Goal: Task Accomplishment & Management: Complete application form

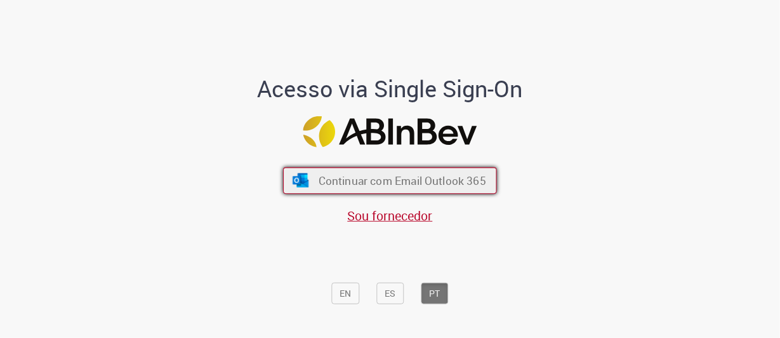
click at [370, 183] on span "Continuar com Email Outlook 365" at bounding box center [403, 180] width 168 height 15
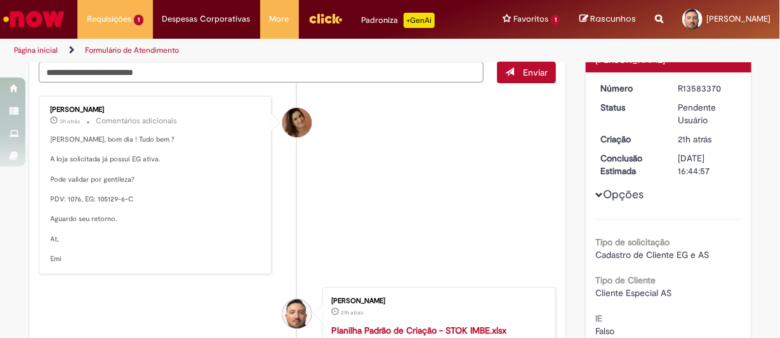
scroll to position [147, 0]
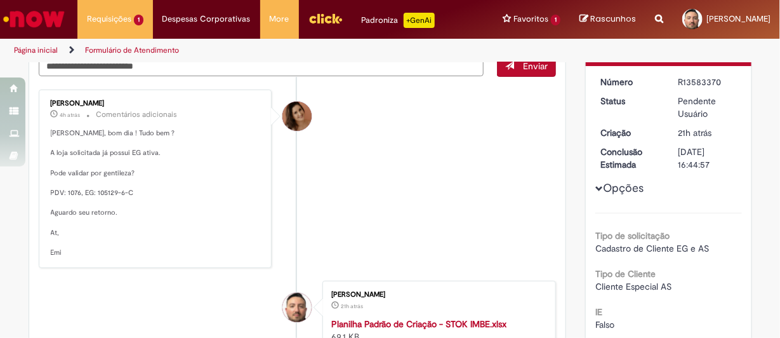
click at [102, 199] on p "Silvio Luiz, bom dia ! Tudo bem ? A loja solicitada já possui EG ativa. Pode va…" at bounding box center [156, 193] width 211 height 130
drag, startPoint x: 92, startPoint y: 203, endPoint x: 117, endPoint y: 204, distance: 24.8
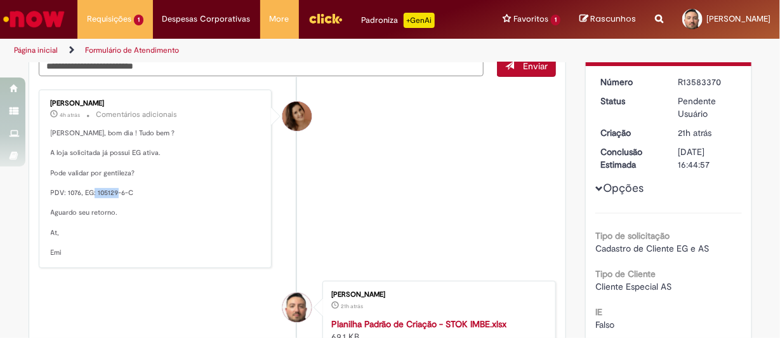
click at [117, 204] on p "Silvio Luiz, bom dia ! Tudo bem ? A loja solicitada já possui EG ativa. Pode va…" at bounding box center [156, 193] width 211 height 130
copy p "105129-6"
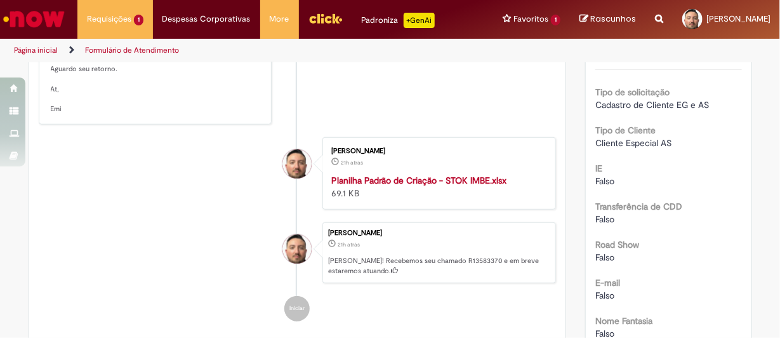
scroll to position [300, 0]
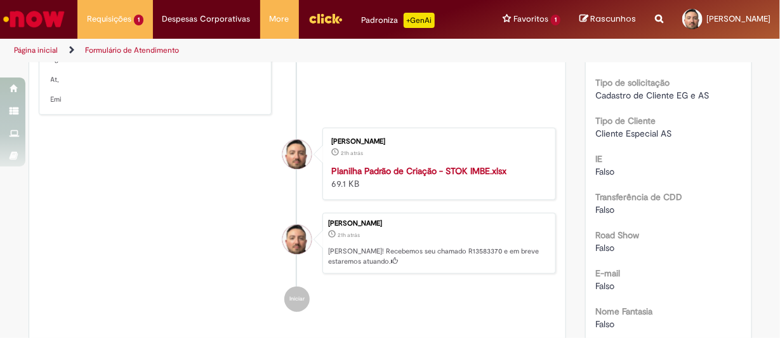
click at [389, 175] on strong "Planilha Padrão de Criação - STOK IMBE.xlsx" at bounding box center [418, 170] width 175 height 11
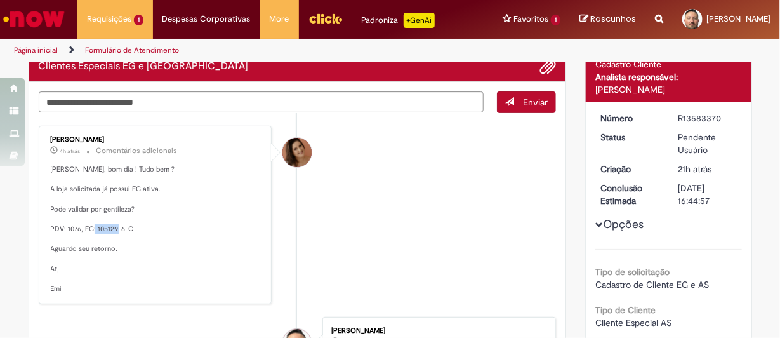
scroll to position [107, 0]
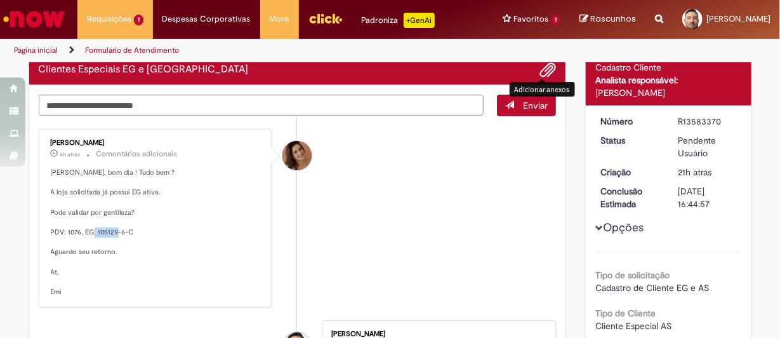
click at [551, 78] on span "Adicionar anexos" at bounding box center [547, 70] width 15 height 15
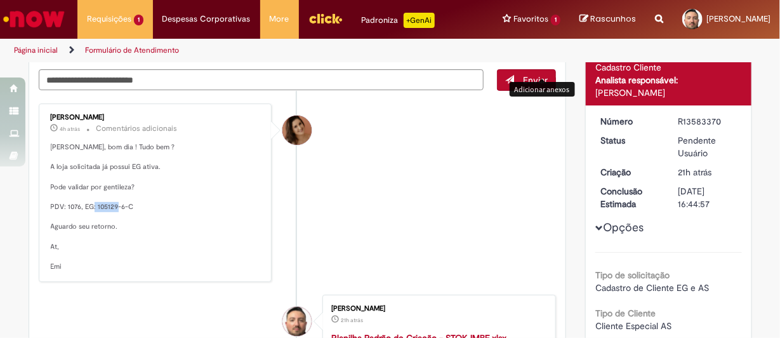
scroll to position [82, 0]
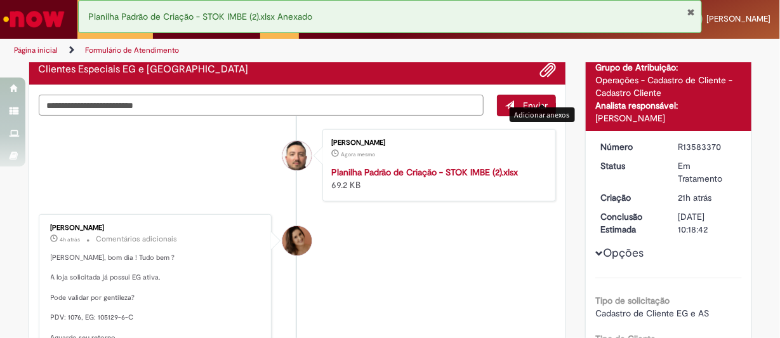
click at [232, 116] on textarea "Digite sua mensagem aqui..." at bounding box center [262, 105] width 446 height 21
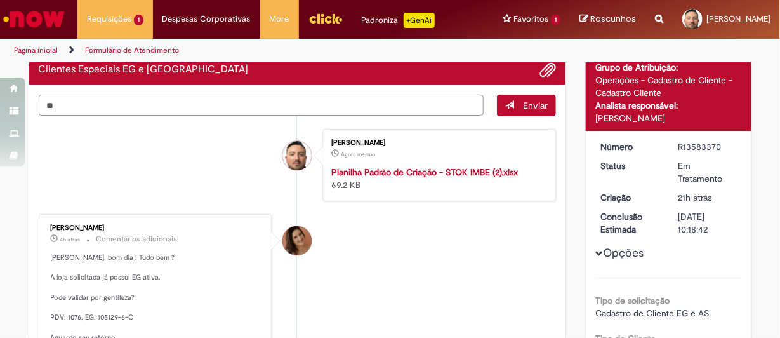
type textarea "*"
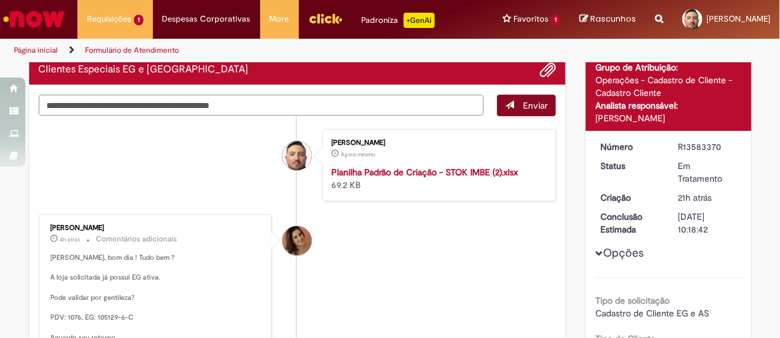
type textarea "**********"
click at [506, 116] on button "Enviar" at bounding box center [526, 106] width 59 height 22
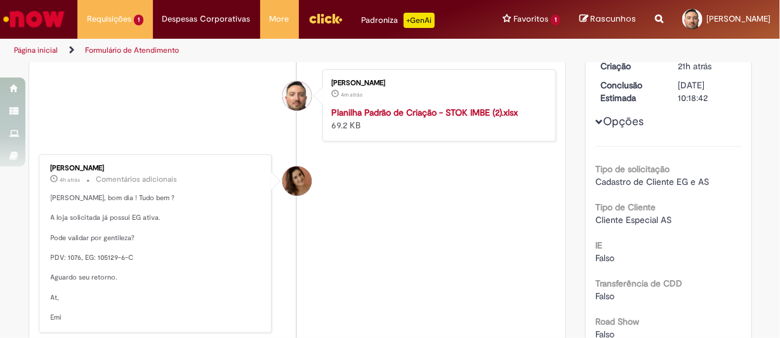
scroll to position [317, 0]
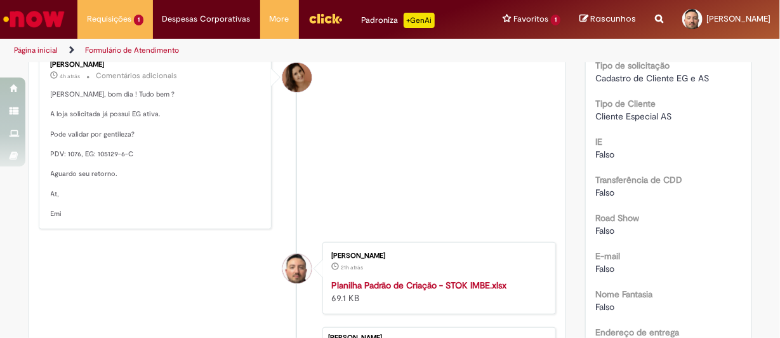
click at [105, 160] on p "Silvio Luiz, bom dia ! Tudo bem ? A loja solicitada já possui EG ativa. Pode va…" at bounding box center [156, 155] width 211 height 130
click at [151, 157] on p "Silvio Luiz, bom dia ! Tudo bem ? A loja solicitada já possui EG ativa. Pode va…" at bounding box center [156, 155] width 211 height 130
drag, startPoint x: 92, startPoint y: 161, endPoint x: 130, endPoint y: 161, distance: 38.1
click at [130, 161] on p "Silvio Luiz, bom dia ! Tudo bem ? A loja solicitada já possui EG ativa. Pode va…" at bounding box center [156, 155] width 211 height 130
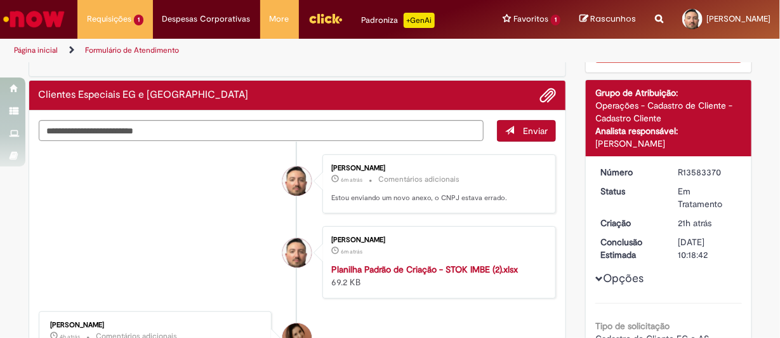
scroll to position [0, 0]
